Goal: Communication & Community: Participate in discussion

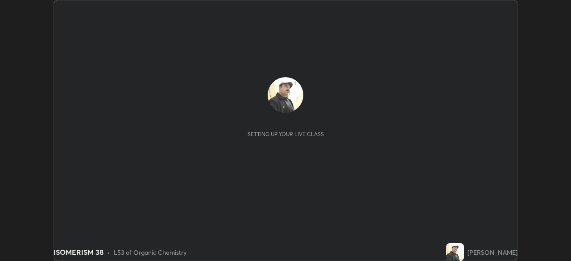
scroll to position [261, 571]
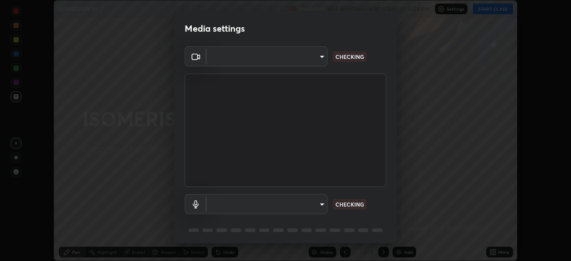
click at [311, 204] on body "Erase all ISOMERISM 38 Recording WAS SCHEDULED TO START AT 12:55 PM Settings ST…" at bounding box center [285, 130] width 571 height 261
type input "85d16ec95aa84cac57c58139e5cfc4bfb0706547449b22b2f8fda69051d4463f"
type input "default"
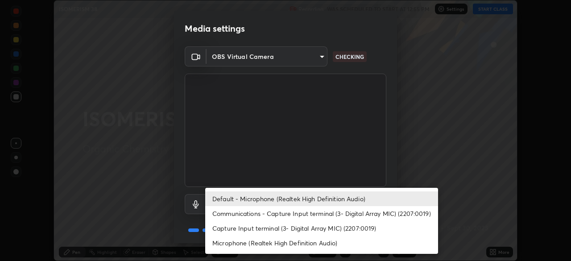
click at [316, 198] on li "Default - Microphone (Realtek High Definition Audio)" at bounding box center [321, 198] width 233 height 15
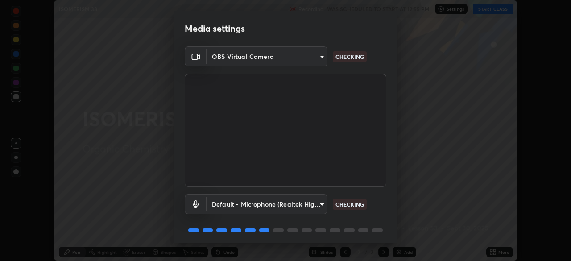
scroll to position [32, 0]
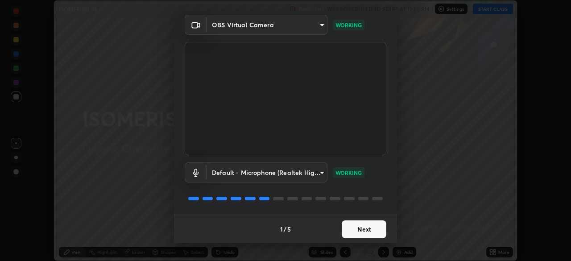
click at [358, 229] on button "Next" at bounding box center [364, 229] width 45 height 18
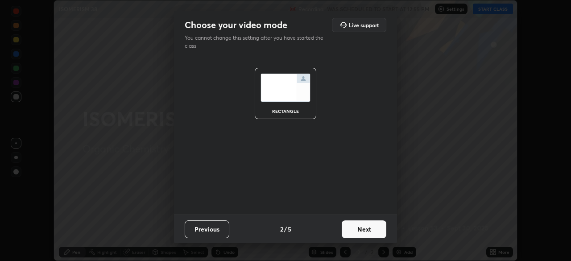
scroll to position [0, 0]
click at [358, 230] on button "Next" at bounding box center [364, 229] width 45 height 18
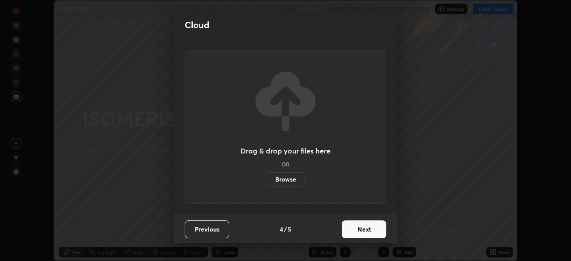
click at [360, 235] on button "Next" at bounding box center [364, 229] width 45 height 18
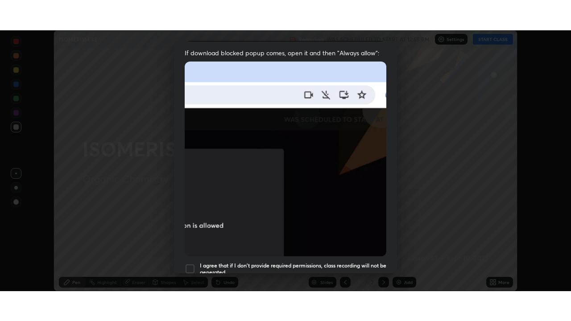
scroll to position [214, 0]
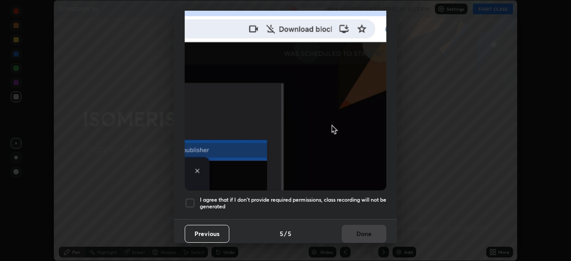
click at [345, 196] on h5 "I agree that if I don't provide required permissions, class recording will not …" at bounding box center [293, 203] width 187 height 14
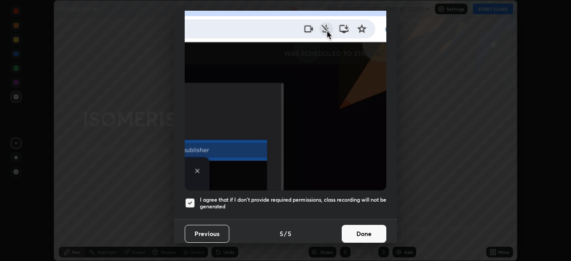
click at [354, 229] on button "Done" at bounding box center [364, 234] width 45 height 18
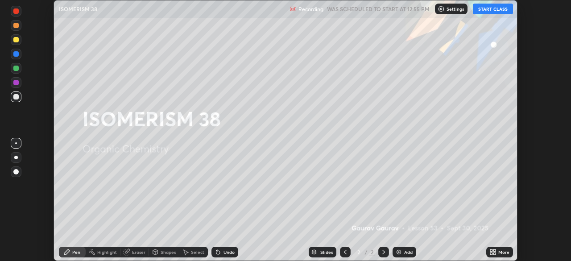
click at [488, 8] on button "START CLASS" at bounding box center [493, 9] width 40 height 11
click at [403, 250] on div "Add" at bounding box center [405, 252] width 24 height 11
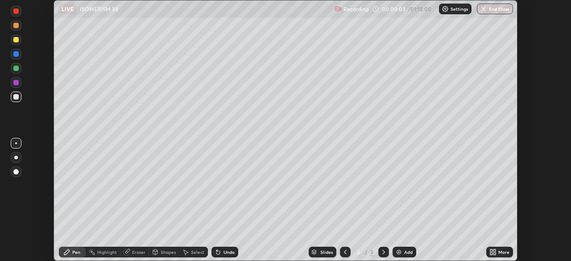
click at [495, 251] on icon at bounding box center [495, 250] width 2 height 2
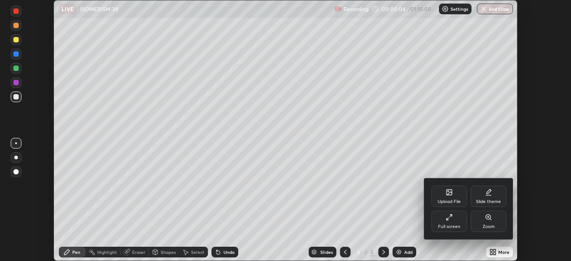
click at [454, 217] on div "Full screen" at bounding box center [450, 221] width 36 height 21
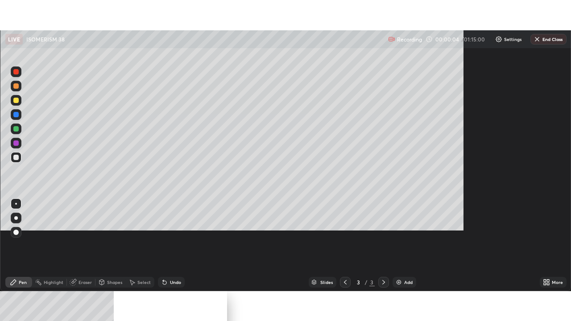
scroll to position [321, 571]
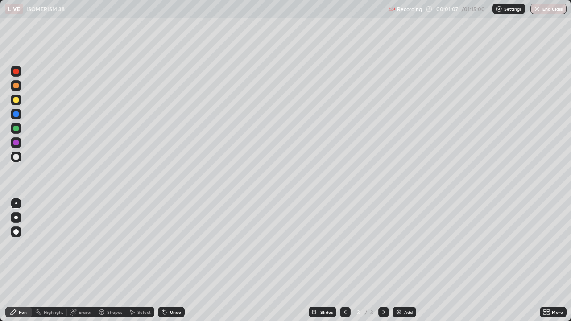
click at [18, 100] on div at bounding box center [15, 99] width 5 height 5
click at [176, 261] on div "Undo" at bounding box center [175, 312] width 11 height 4
click at [177, 261] on div "Undo" at bounding box center [175, 312] width 11 height 4
click at [17, 157] on div at bounding box center [15, 156] width 5 height 5
click at [401, 261] on img at bounding box center [398, 312] width 7 height 7
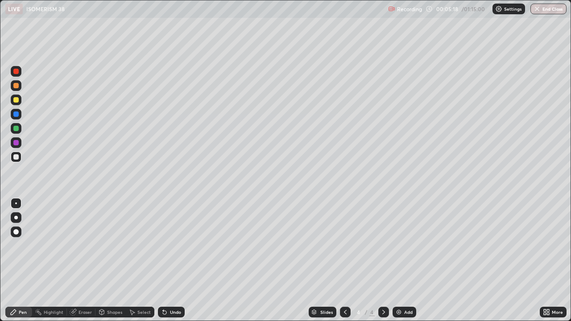
click at [17, 100] on div at bounding box center [15, 99] width 5 height 5
click at [170, 261] on div "Undo" at bounding box center [175, 312] width 11 height 4
click at [167, 261] on div "Undo" at bounding box center [171, 312] width 27 height 11
click at [163, 261] on icon at bounding box center [163, 310] width 1 height 1
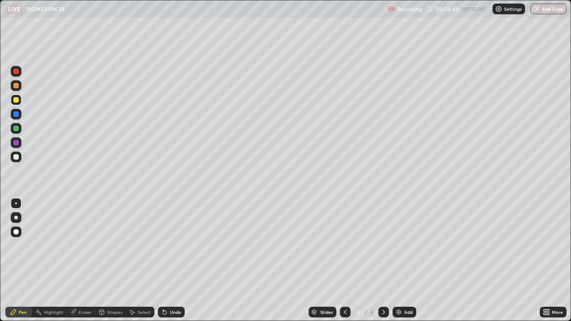
click at [166, 261] on div "Undo" at bounding box center [171, 312] width 27 height 11
click at [77, 261] on div "Eraser" at bounding box center [81, 312] width 29 height 11
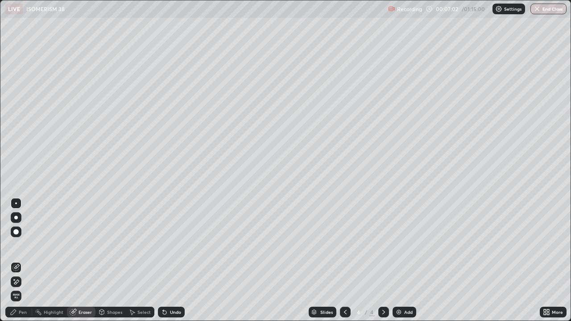
click at [24, 261] on div "Pen" at bounding box center [23, 312] width 8 height 4
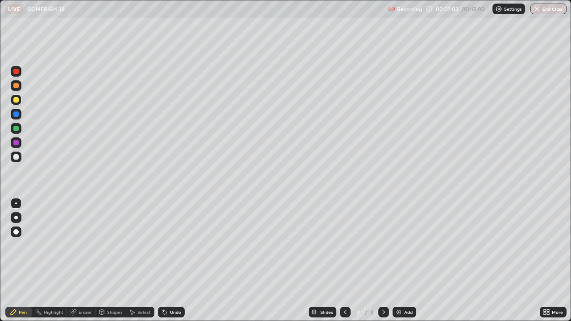
click at [16, 156] on div at bounding box center [15, 156] width 5 height 5
click at [404, 261] on div "Add" at bounding box center [408, 312] width 8 height 4
click at [83, 261] on div "Eraser" at bounding box center [85, 312] width 13 height 4
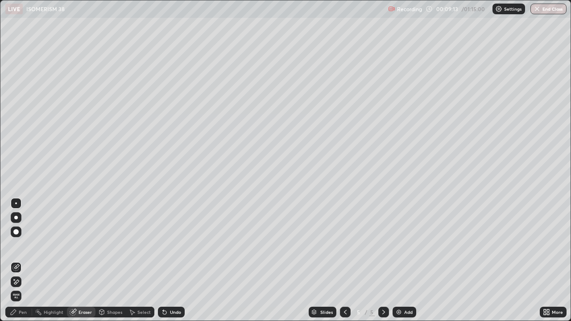
click at [22, 261] on div "Pen" at bounding box center [18, 312] width 27 height 11
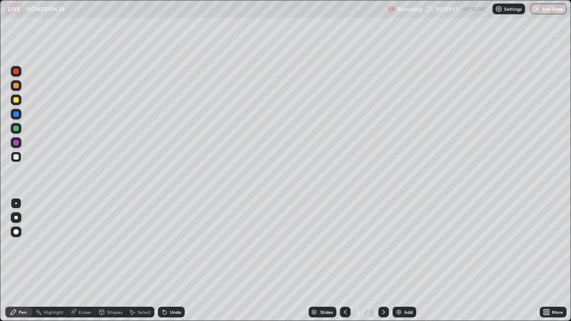
click at [16, 99] on div at bounding box center [15, 99] width 5 height 5
click at [85, 261] on div "Eraser" at bounding box center [85, 312] width 13 height 4
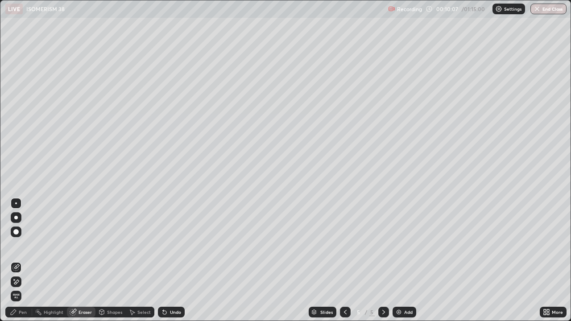
click at [21, 261] on div "Pen" at bounding box center [23, 312] width 8 height 4
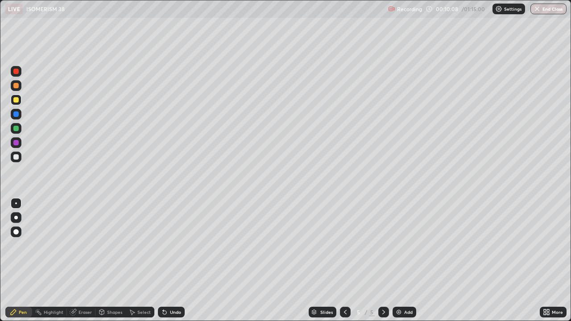
click at [16, 157] on div at bounding box center [15, 156] width 5 height 5
click at [18, 101] on div at bounding box center [15, 99] width 5 height 5
click at [406, 261] on div "Add" at bounding box center [408, 312] width 8 height 4
click at [17, 158] on div at bounding box center [15, 156] width 5 height 5
click at [86, 261] on div "Eraser" at bounding box center [81, 312] width 29 height 11
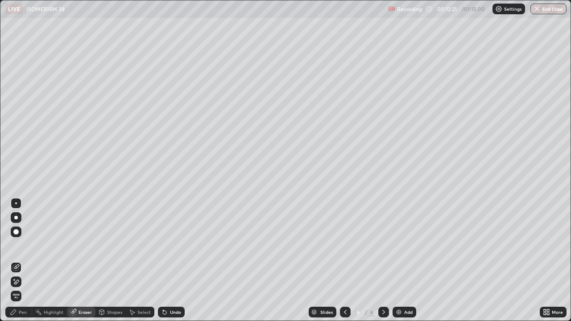
click at [27, 261] on div "Pen" at bounding box center [18, 312] width 27 height 11
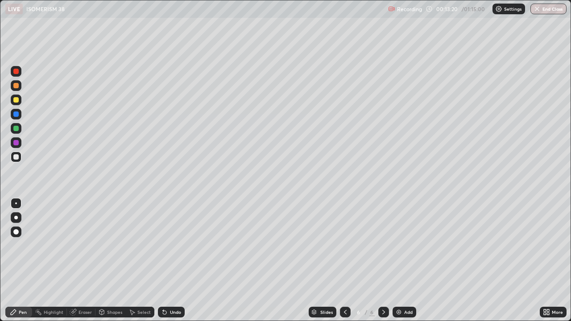
click at [21, 100] on div at bounding box center [16, 100] width 11 height 11
click at [17, 99] on div at bounding box center [15, 99] width 5 height 5
click at [174, 261] on div "Undo" at bounding box center [175, 312] width 11 height 4
click at [18, 158] on div at bounding box center [15, 156] width 5 height 5
click at [17, 99] on div at bounding box center [15, 99] width 5 height 5
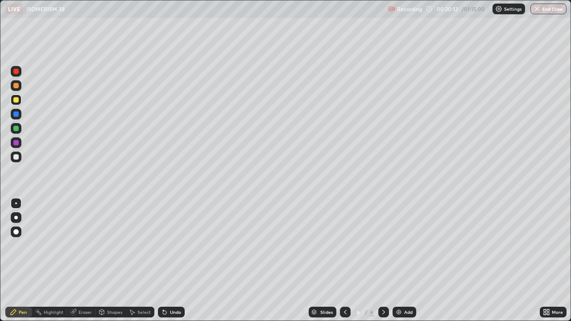
click at [405, 261] on div "Add" at bounding box center [405, 312] width 24 height 11
click at [87, 261] on div "Eraser" at bounding box center [85, 312] width 13 height 4
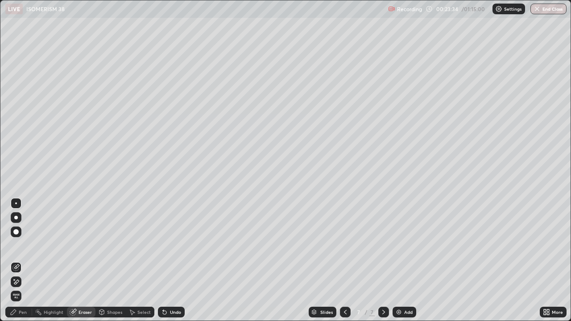
click at [18, 261] on div "Pen" at bounding box center [18, 312] width 27 height 11
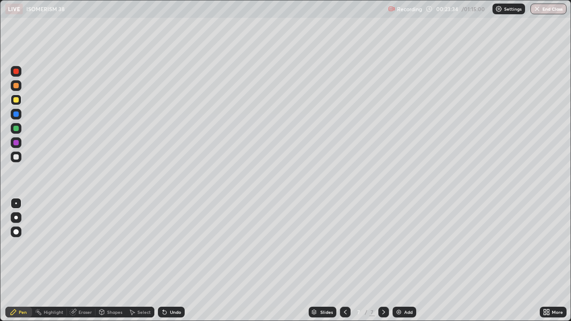
click at [17, 158] on div at bounding box center [15, 156] width 5 height 5
click at [401, 261] on img at bounding box center [398, 312] width 7 height 7
click at [17, 100] on div at bounding box center [15, 99] width 5 height 5
click at [400, 261] on img at bounding box center [398, 312] width 7 height 7
click at [17, 157] on div at bounding box center [15, 156] width 5 height 5
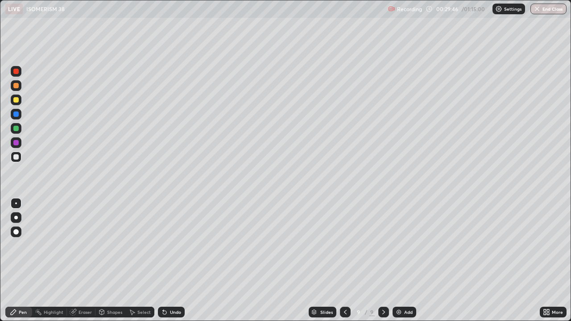
click at [409, 261] on div "Add" at bounding box center [408, 312] width 8 height 4
click at [18, 100] on div at bounding box center [15, 99] width 5 height 5
click at [17, 99] on div at bounding box center [15, 99] width 5 height 5
click at [401, 261] on img at bounding box center [398, 312] width 7 height 7
click at [20, 158] on div at bounding box center [16, 157] width 11 height 11
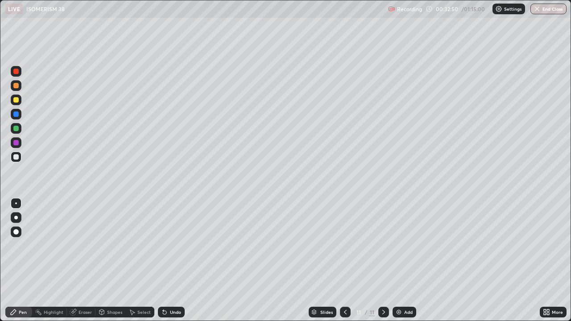
click at [17, 100] on div at bounding box center [15, 99] width 5 height 5
click at [18, 158] on div at bounding box center [15, 156] width 5 height 5
click at [404, 261] on div "Add" at bounding box center [408, 312] width 8 height 4
click at [18, 100] on div at bounding box center [15, 99] width 5 height 5
click at [403, 261] on div "Add" at bounding box center [405, 312] width 24 height 11
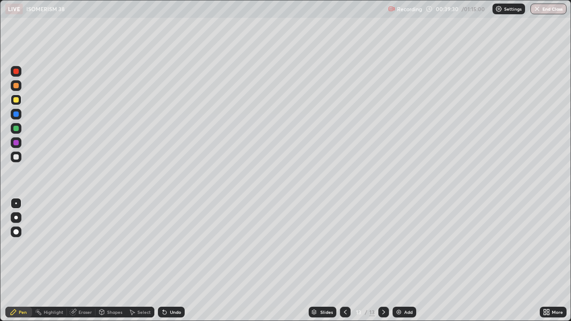
click at [17, 102] on div at bounding box center [15, 99] width 5 height 5
click at [17, 158] on div at bounding box center [15, 156] width 5 height 5
click at [401, 261] on img at bounding box center [398, 312] width 7 height 7
click at [17, 99] on div at bounding box center [15, 99] width 5 height 5
click at [172, 261] on div "Undo" at bounding box center [175, 312] width 11 height 4
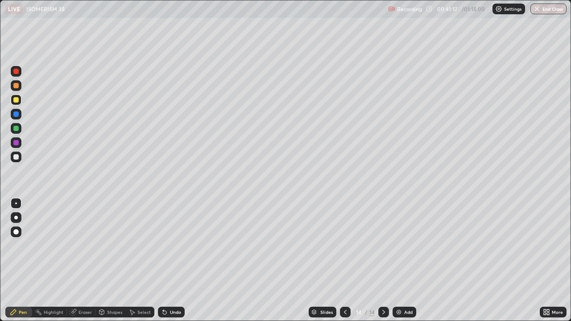
click at [170, 261] on div "Undo" at bounding box center [175, 312] width 11 height 4
click at [171, 261] on div "Undo" at bounding box center [175, 312] width 11 height 4
click at [174, 261] on div "Undo" at bounding box center [175, 312] width 11 height 4
click at [401, 261] on img at bounding box center [398, 312] width 7 height 7
click at [16, 156] on div at bounding box center [15, 156] width 5 height 5
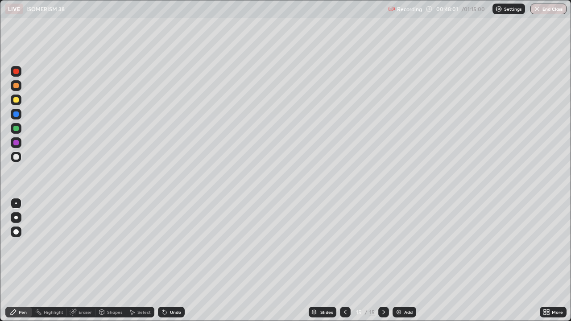
click at [18, 101] on div at bounding box center [15, 99] width 5 height 5
click at [405, 261] on div "Add" at bounding box center [405, 312] width 24 height 11
click at [551, 6] on button "End Class" at bounding box center [549, 9] width 36 height 11
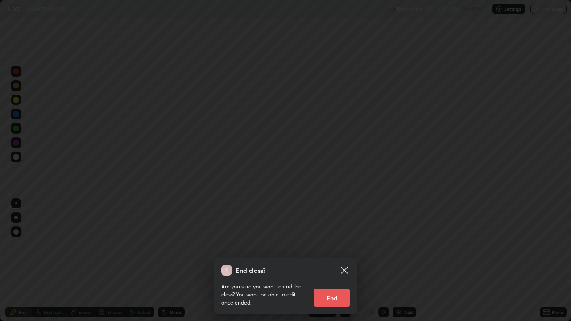
click at [339, 261] on button "End" at bounding box center [332, 298] width 36 height 18
